Goal: Task Accomplishment & Management: Complete application form

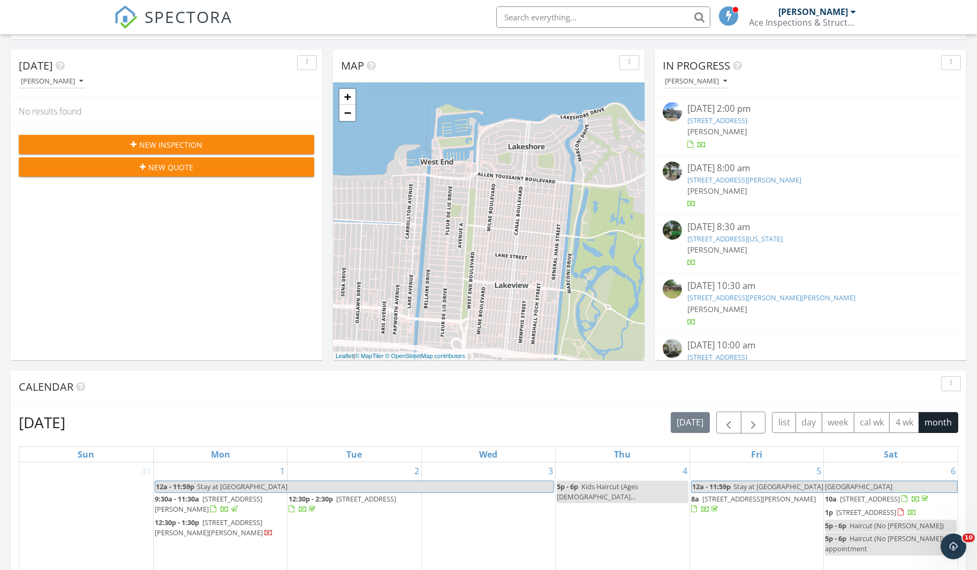
scroll to position [99, 0]
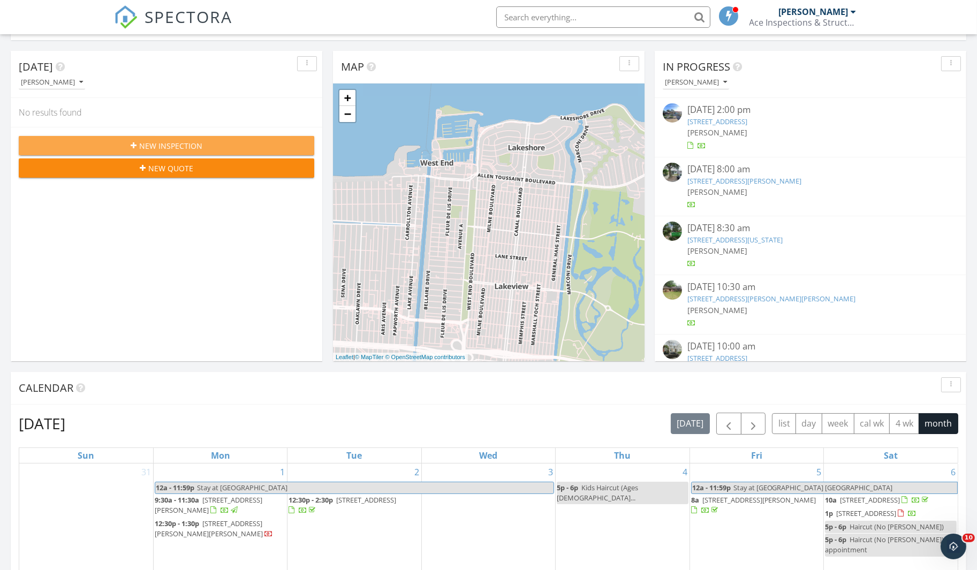
click at [263, 149] on div "New Inspection" at bounding box center [166, 145] width 278 height 11
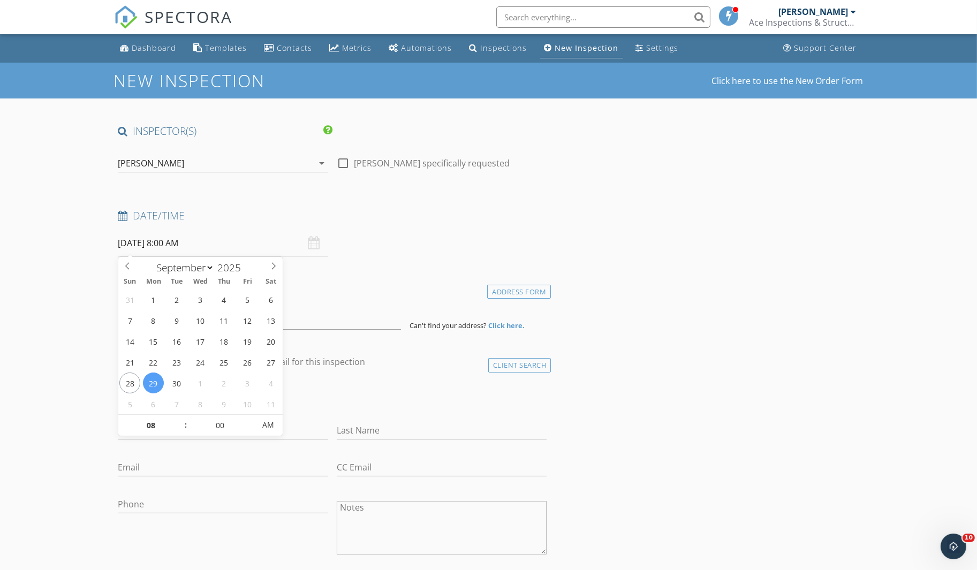
click at [201, 247] on input "09/29/2025 8:00 AM" at bounding box center [223, 243] width 210 height 26
type input "09"
type input "09/29/2025 9:00 AM"
click at [179, 417] on span at bounding box center [180, 420] width 7 height 11
type input "10"
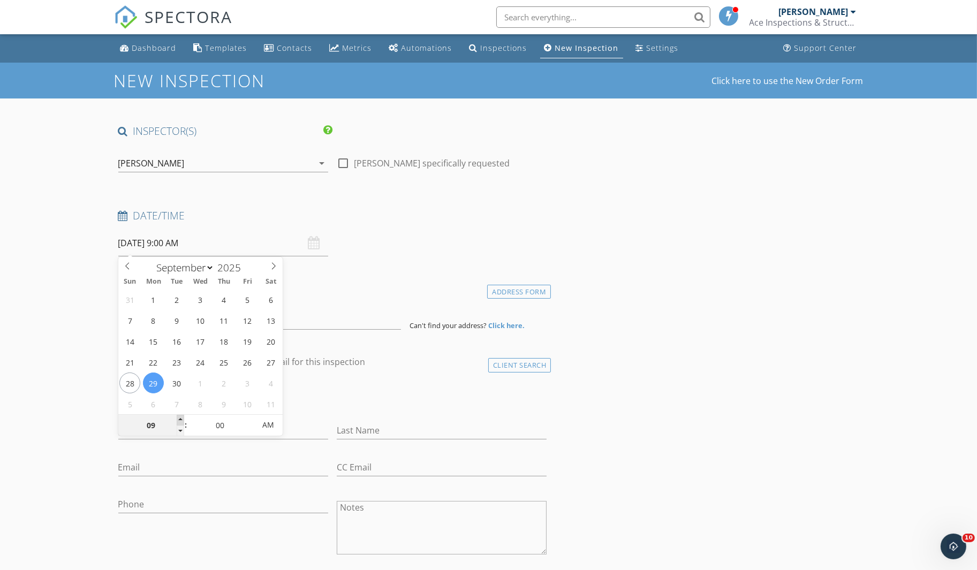
type input "09/29/2025 10:00 AM"
click at [179, 417] on span at bounding box center [180, 420] width 7 height 11
type input "11"
type input "09/29/2025 11:00 AM"
click at [179, 417] on span at bounding box center [180, 420] width 7 height 11
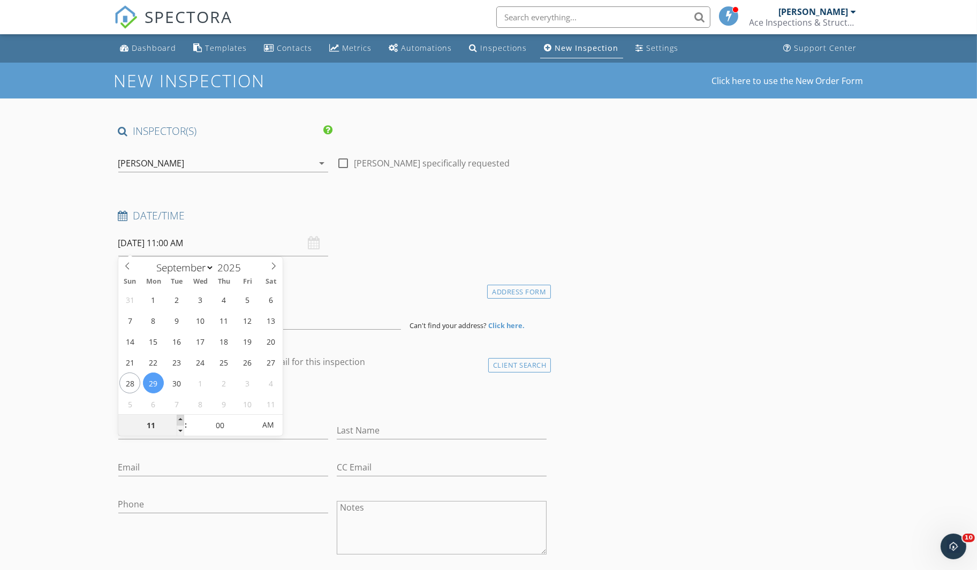
type input "12"
type input "09/29/2025 12:00 PM"
click at [179, 417] on span at bounding box center [180, 420] width 7 height 11
type input "01"
type input "09/29/2025 1:00 PM"
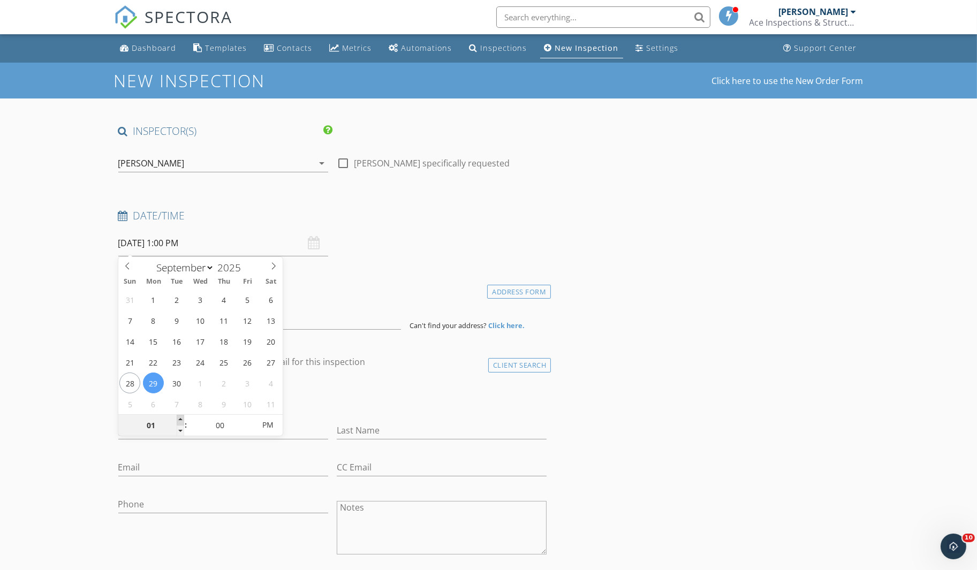
click at [179, 417] on span at bounding box center [180, 420] width 7 height 11
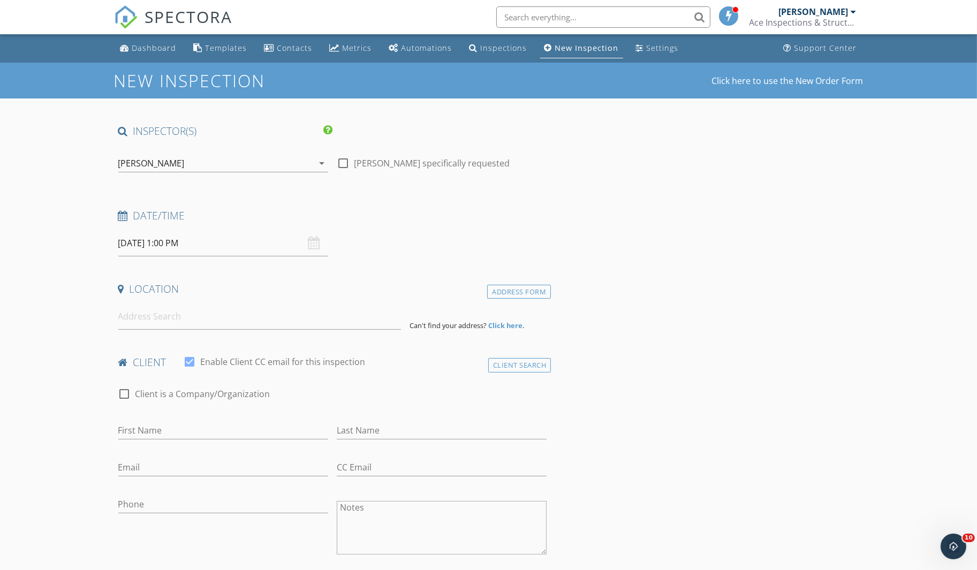
click at [141, 315] on input at bounding box center [259, 316] width 283 height 26
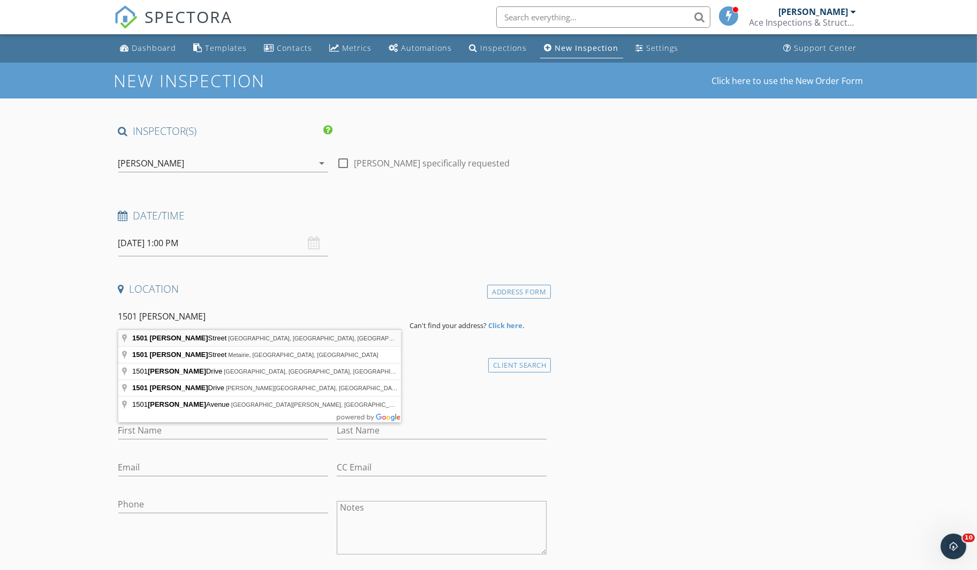
type input "1501 Dumaine Street, New Orleans, LA, USA"
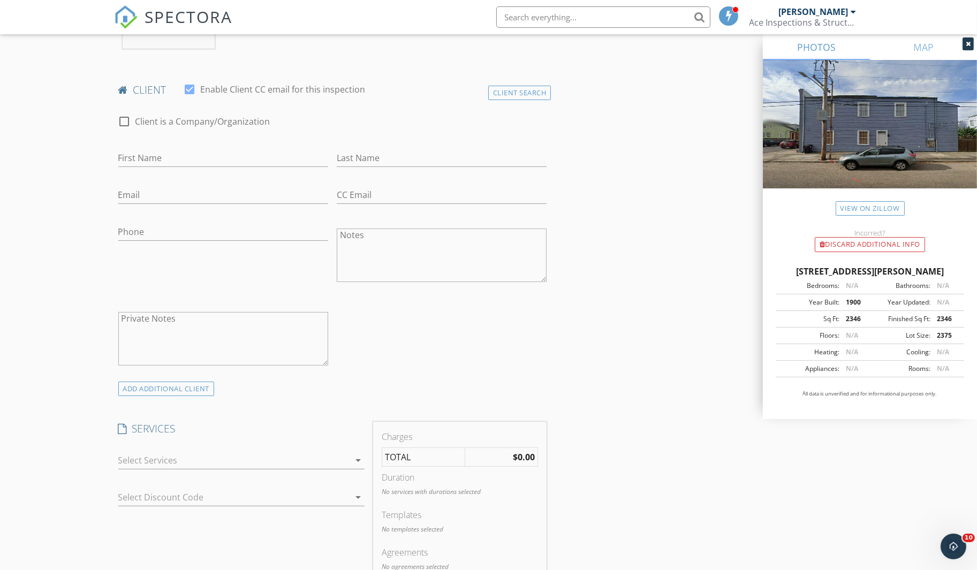
scroll to position [497, 0]
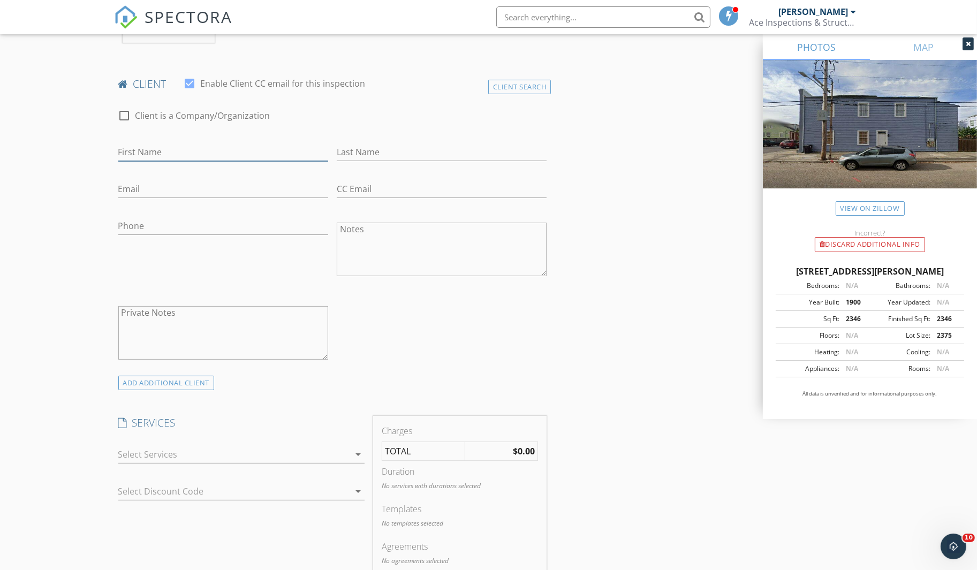
click at [150, 150] on input "First Name" at bounding box center [223, 152] width 210 height 18
type input "Jaleana"
type input "Stevenson"
type input "stevensonjaleana@gmail.com"
click at [349, 453] on div at bounding box center [233, 454] width 231 height 17
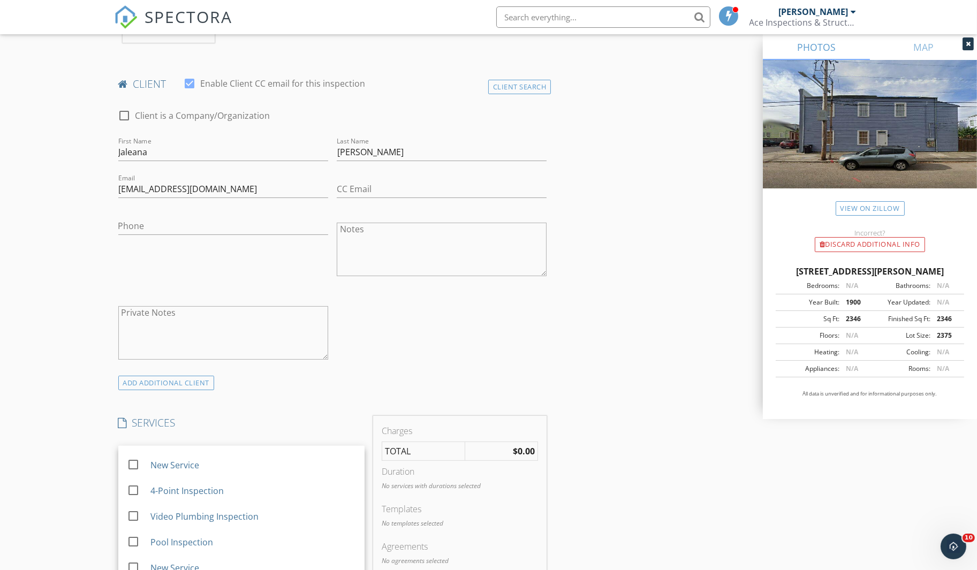
scroll to position [651, 0]
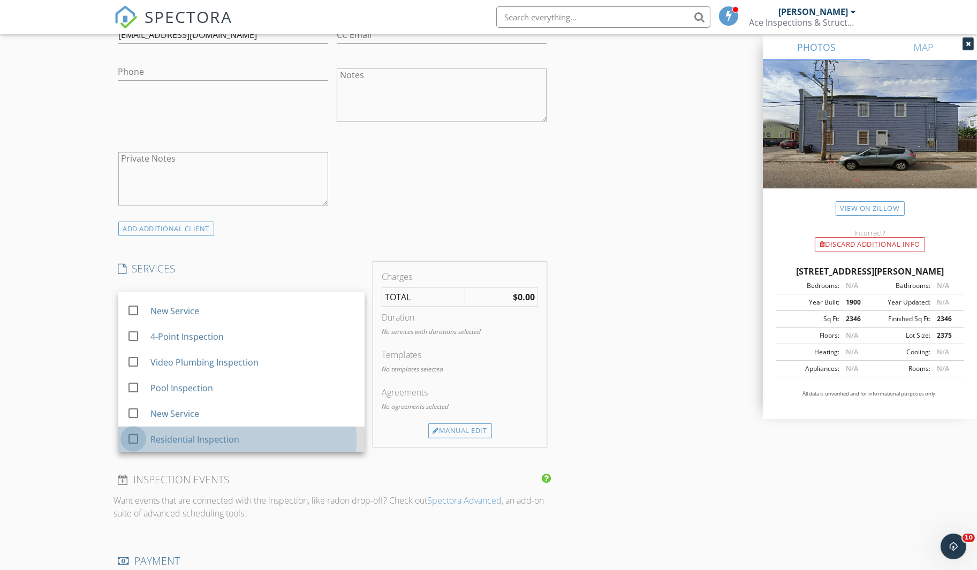
click at [131, 434] on div at bounding box center [133, 439] width 18 height 18
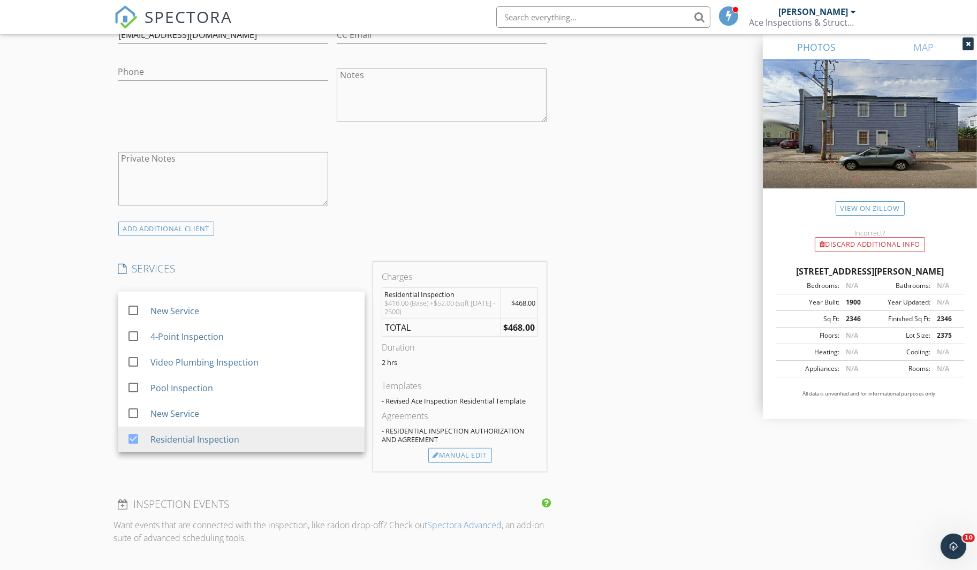
click at [442, 206] on div "check_box_outline_blank Client is a Company/Organization First Name Jaleana Las…" at bounding box center [332, 82] width 437 height 277
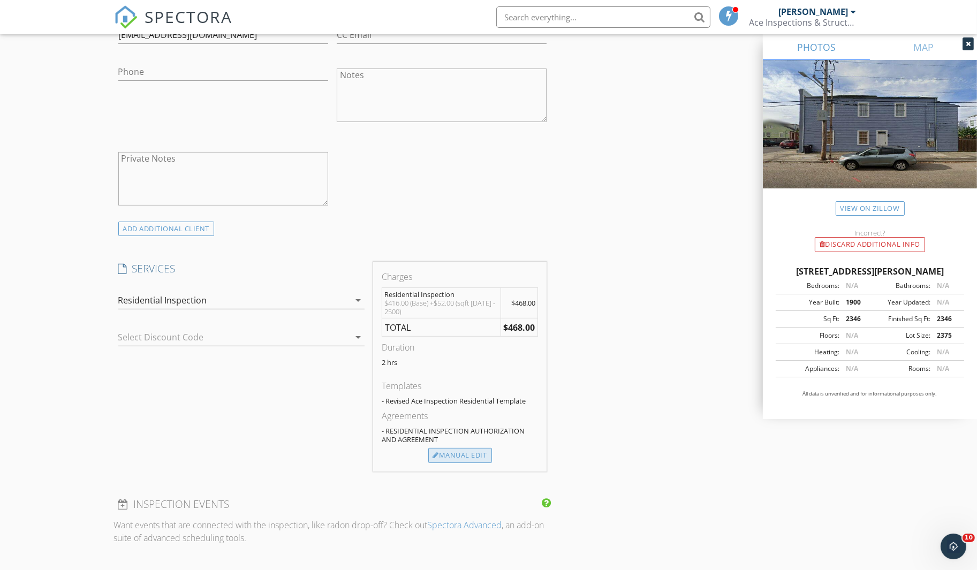
click at [458, 450] on div "Manual Edit" at bounding box center [460, 455] width 64 height 15
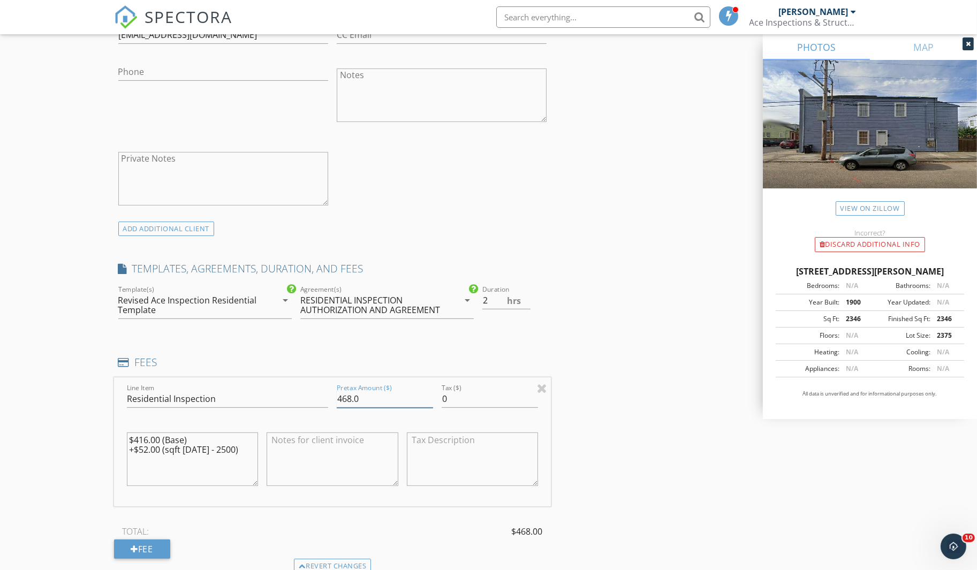
click at [373, 394] on input "468.0" at bounding box center [385, 399] width 96 height 18
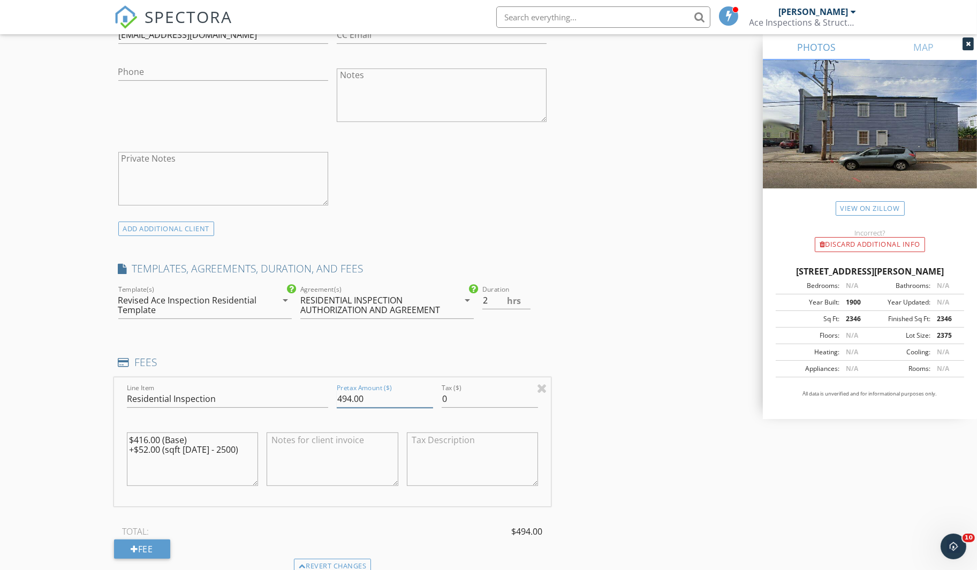
type input "494.00"
click at [584, 380] on div "INSPECTOR(S) check_box James Green PRIMARY James Green arrow_drop_down check_bo…" at bounding box center [488, 455] width 749 height 1965
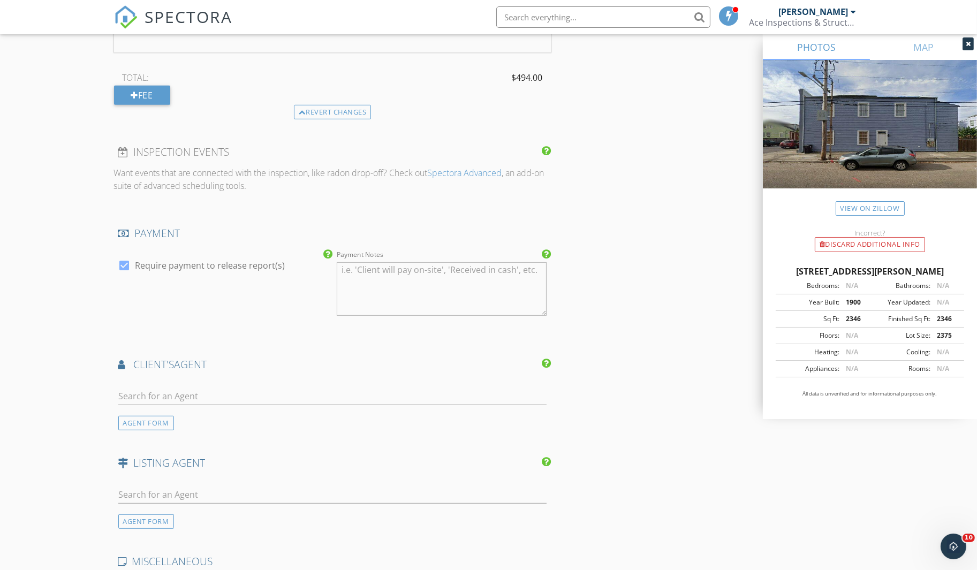
scroll to position [1144, 0]
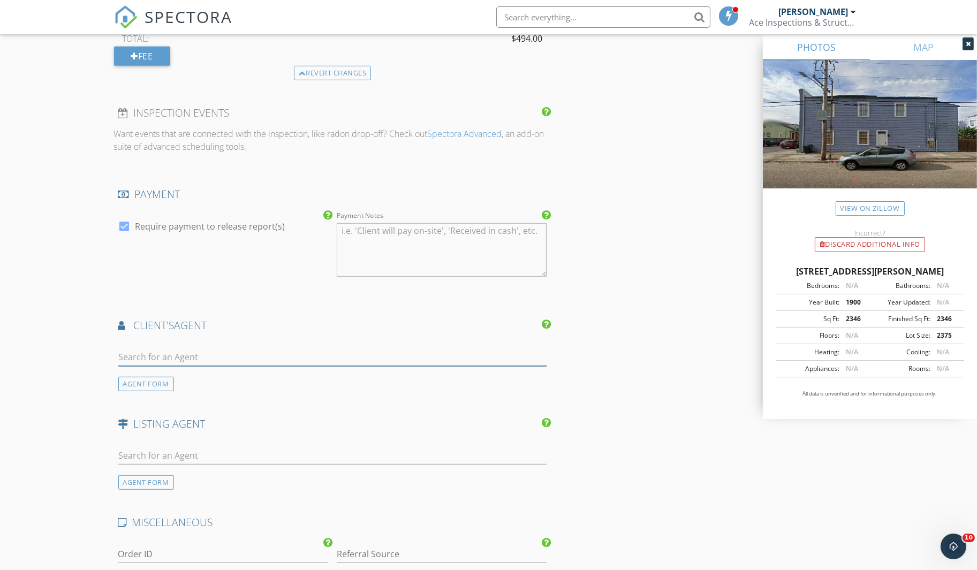
click at [331, 358] on input "text" at bounding box center [332, 357] width 429 height 18
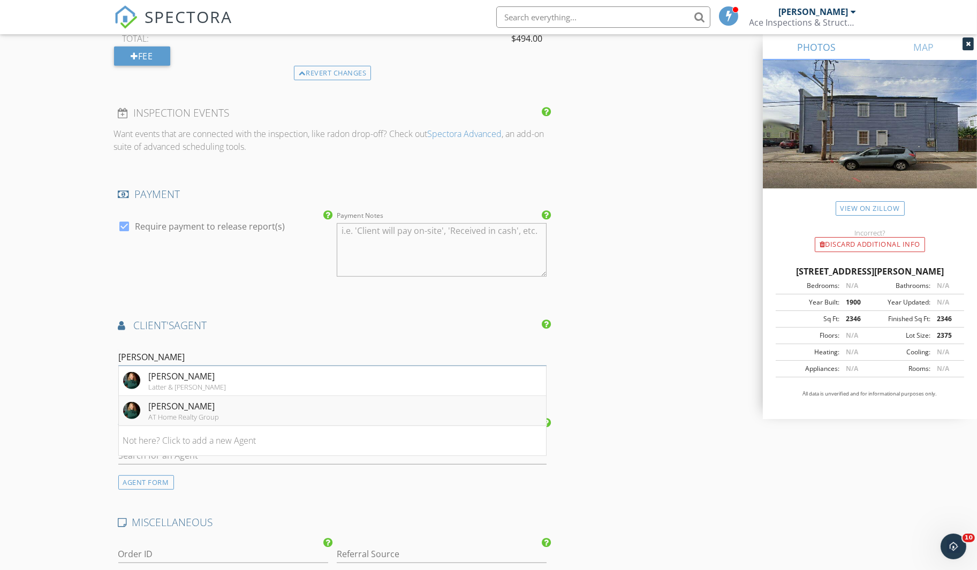
type input "Tyler"
click at [292, 404] on li "Andrea Tyler AT Home Realty Group" at bounding box center [333, 411] width 428 height 30
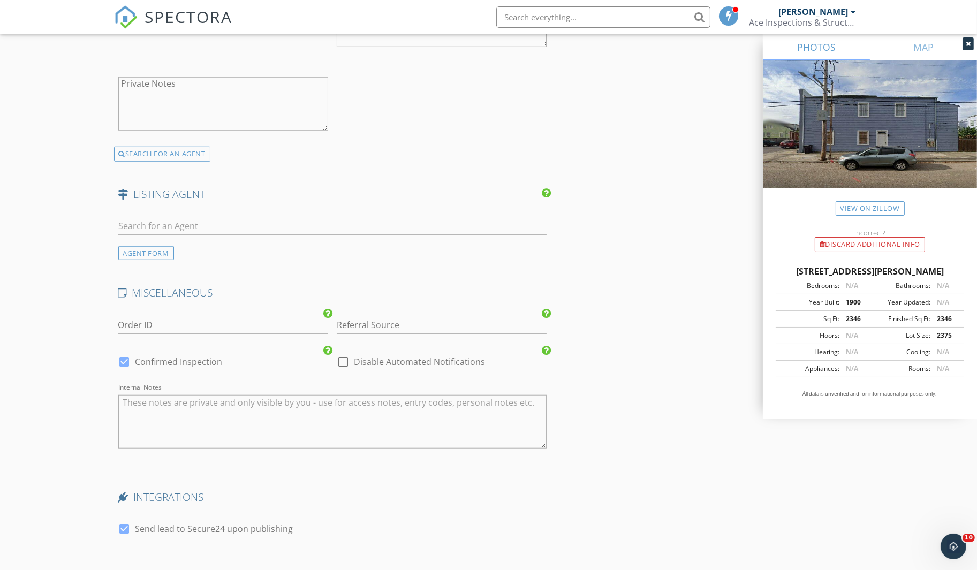
scroll to position [1783, 0]
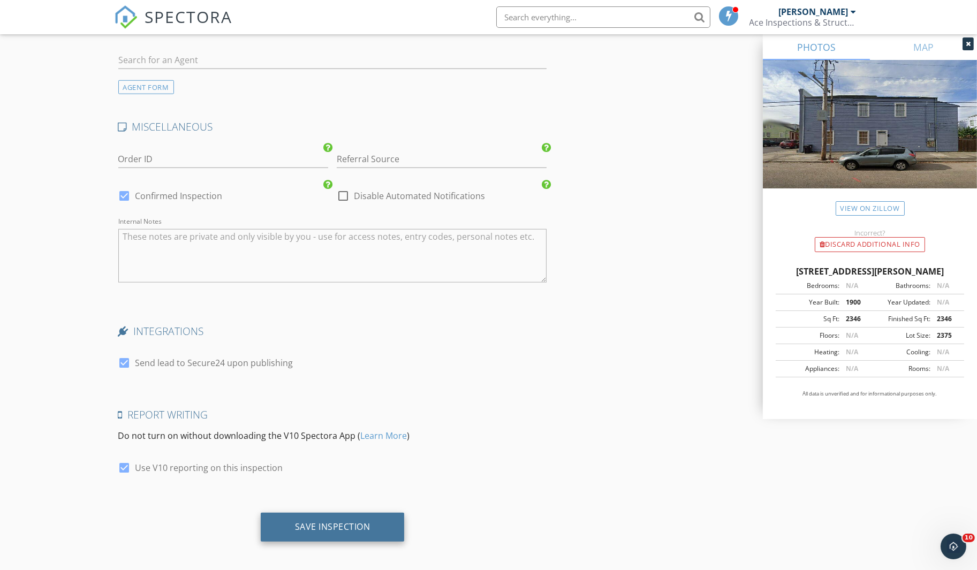
click at [383, 519] on div "Save Inspection" at bounding box center [333, 527] width 144 height 29
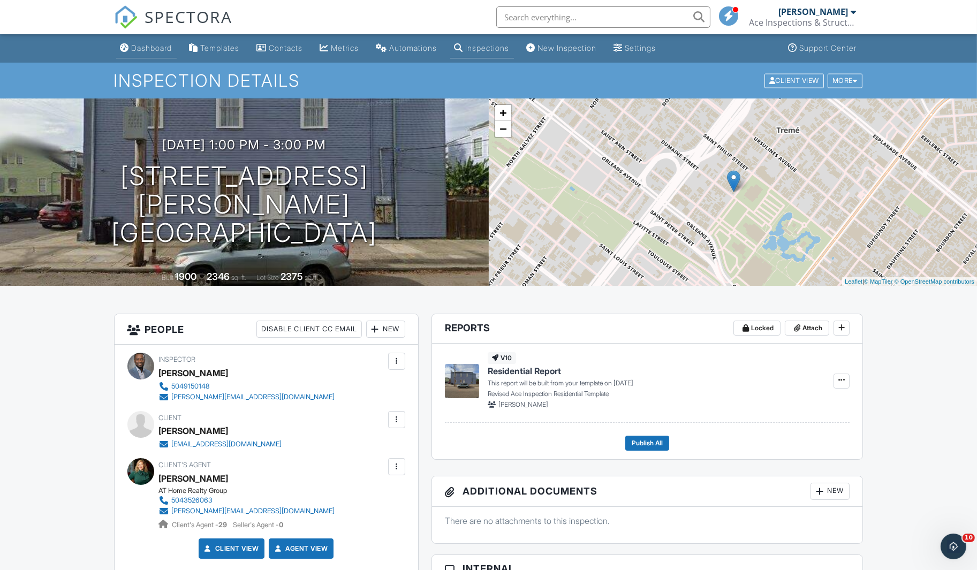
click at [170, 48] on div "Dashboard" at bounding box center [152, 47] width 41 height 9
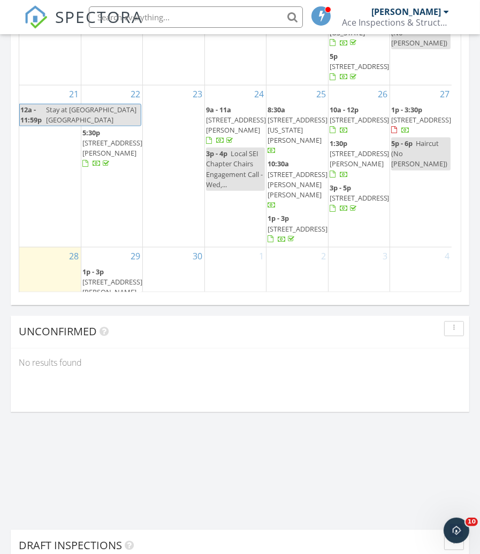
scroll to position [235, 0]
